Goal: Task Accomplishment & Management: Use online tool/utility

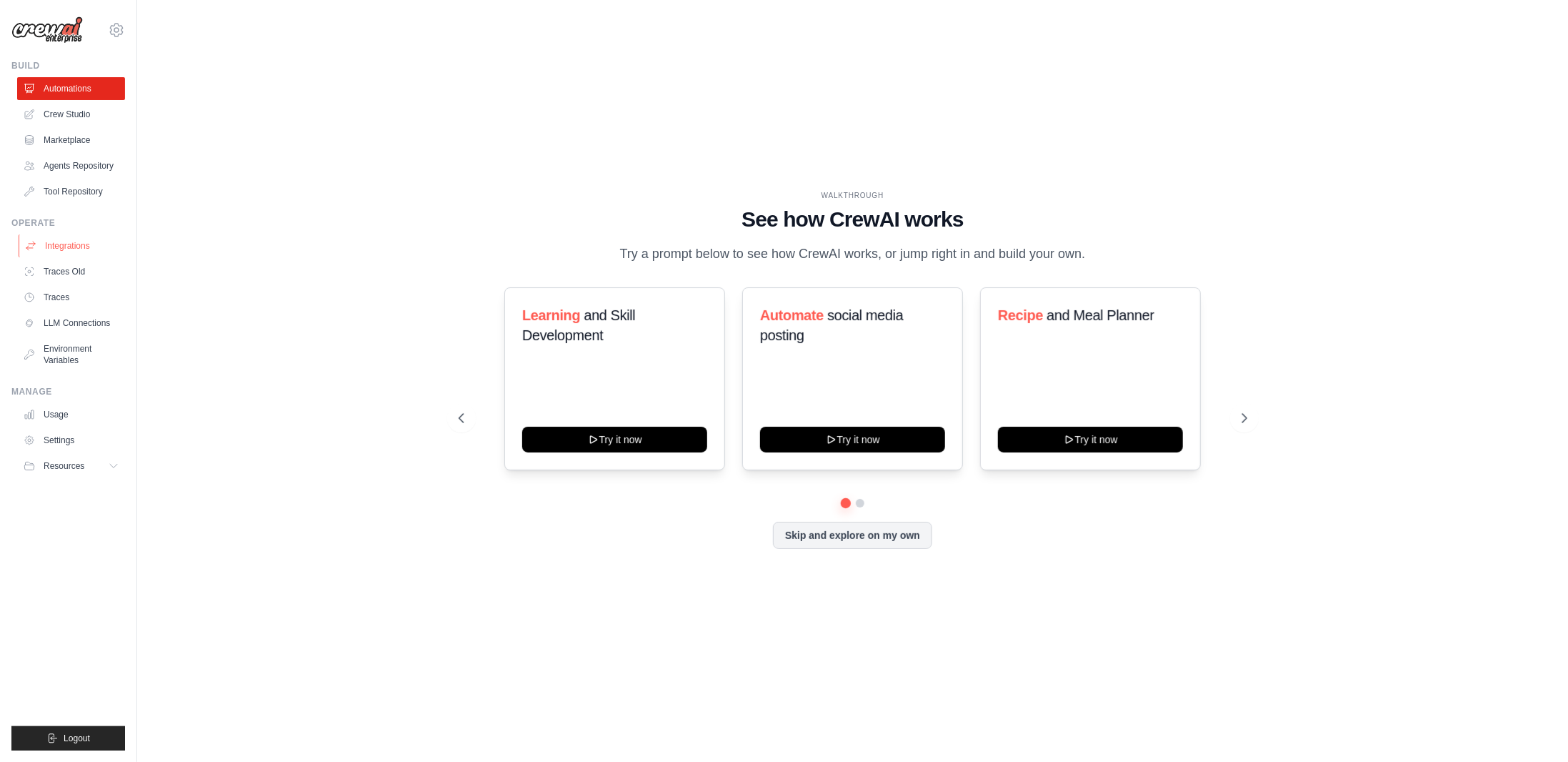
click at [92, 246] on link "Integrations" at bounding box center [73, 245] width 108 height 23
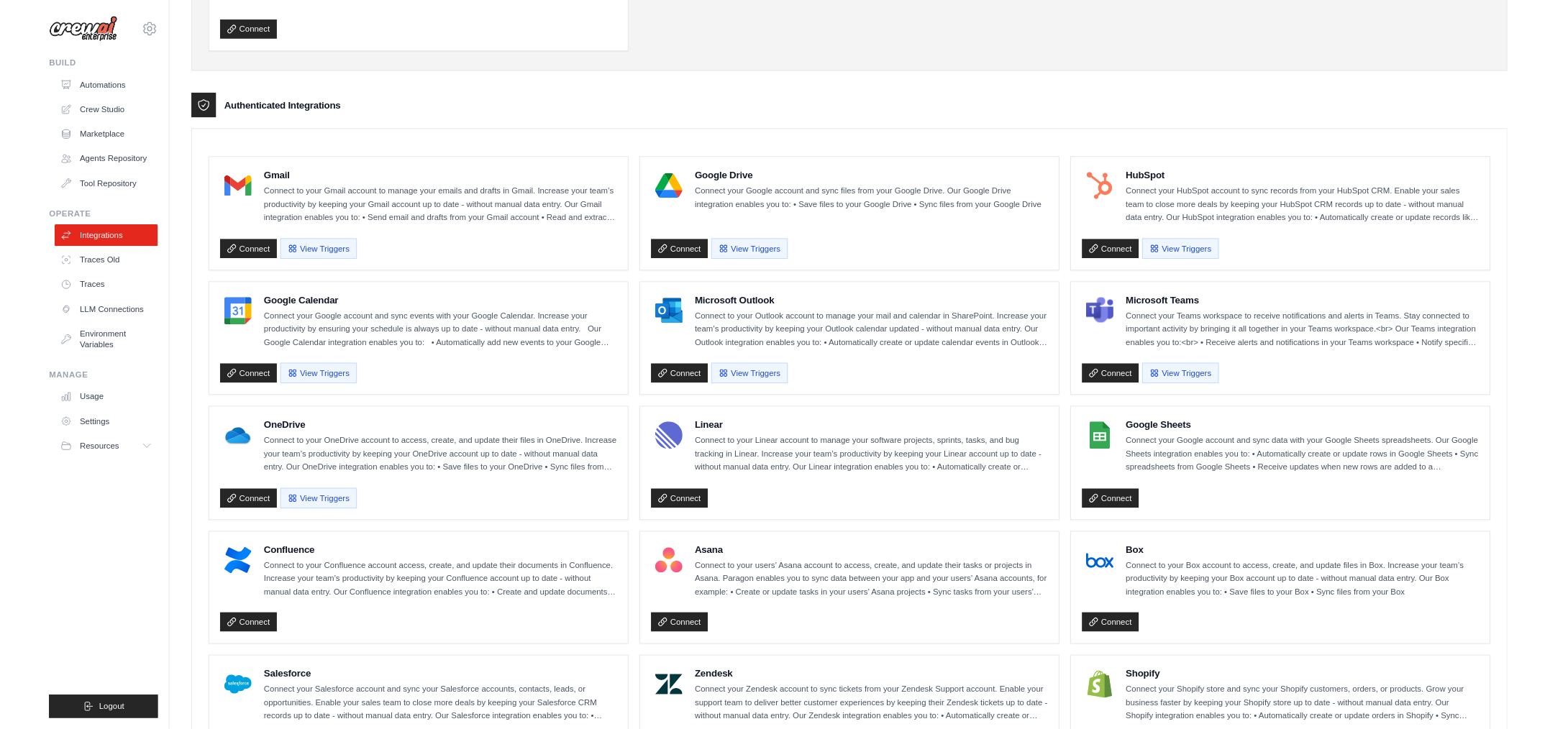
scroll to position [288, 0]
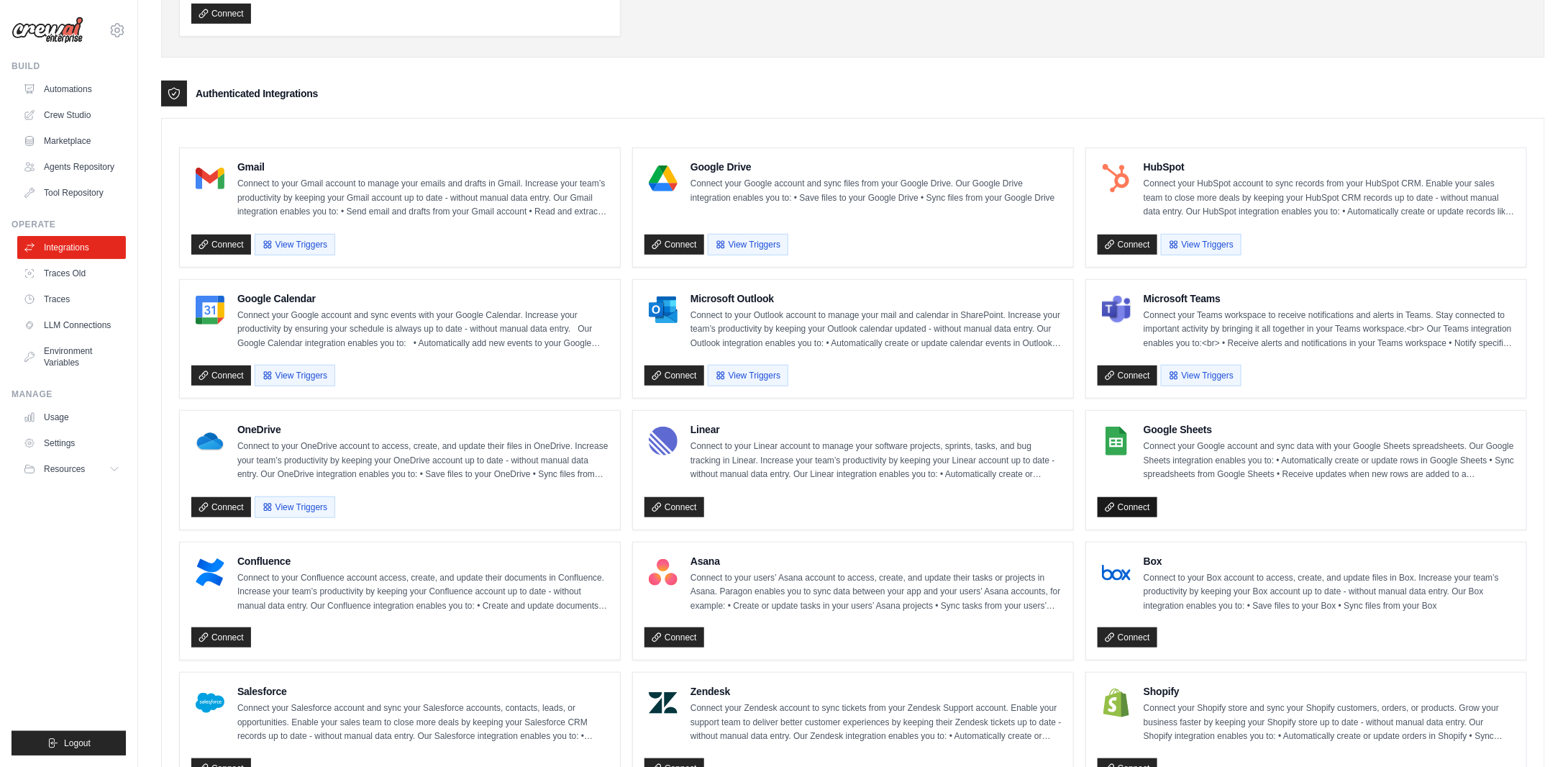
click at [1131, 497] on link "Connect" at bounding box center [1127, 507] width 60 height 20
click at [1128, 504] on link "Connect" at bounding box center [1127, 507] width 60 height 20
click at [219, 240] on link "Connect" at bounding box center [221, 244] width 60 height 20
click at [1140, 504] on link "Connect" at bounding box center [1127, 507] width 60 height 20
click at [1124, 503] on link "Connect" at bounding box center [1127, 507] width 60 height 20
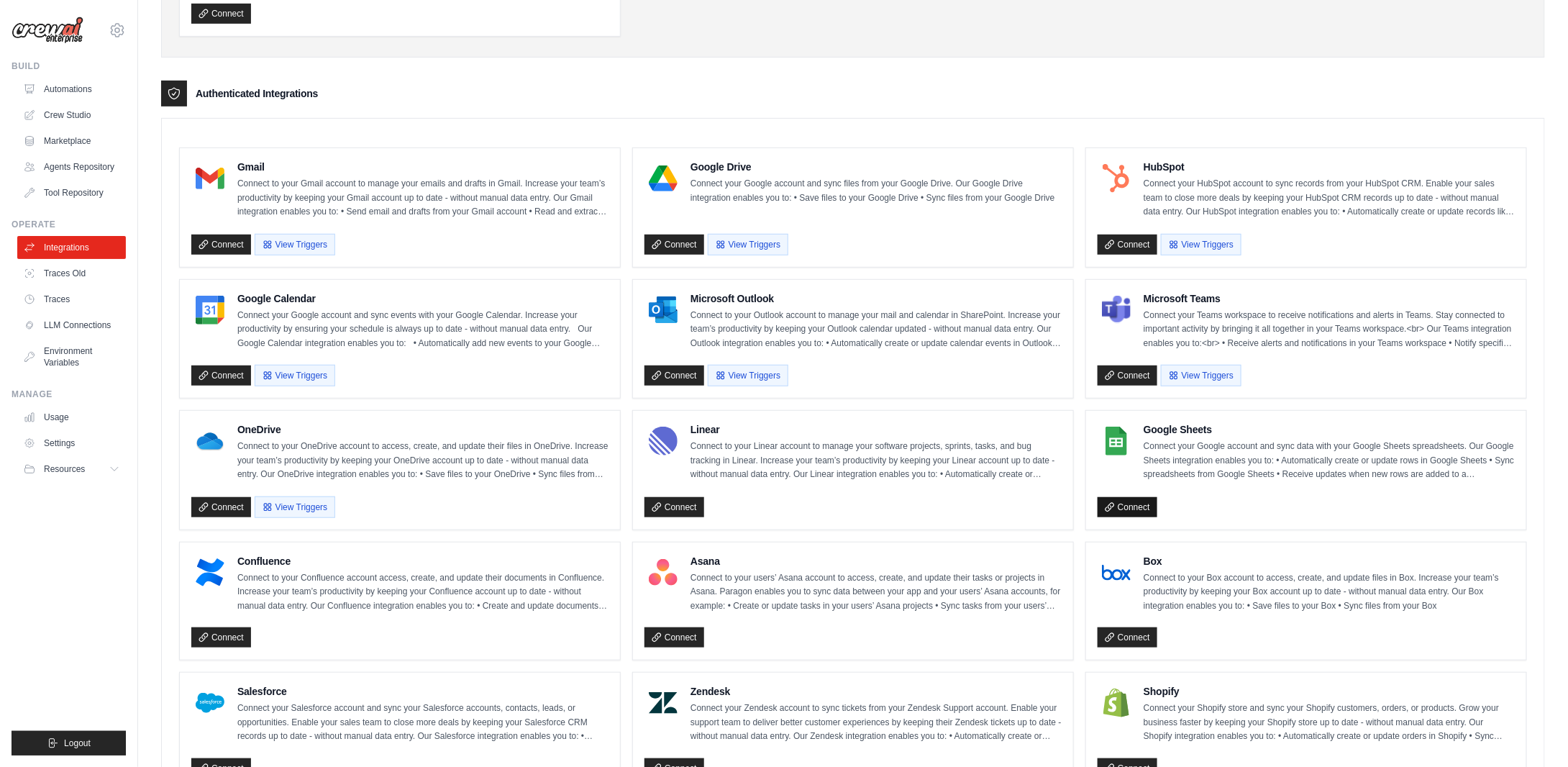
click at [1132, 499] on link "Connect" at bounding box center [1127, 507] width 60 height 20
click at [667, 246] on link "Connect" at bounding box center [674, 244] width 60 height 20
